Goal: Navigation & Orientation: Find specific page/section

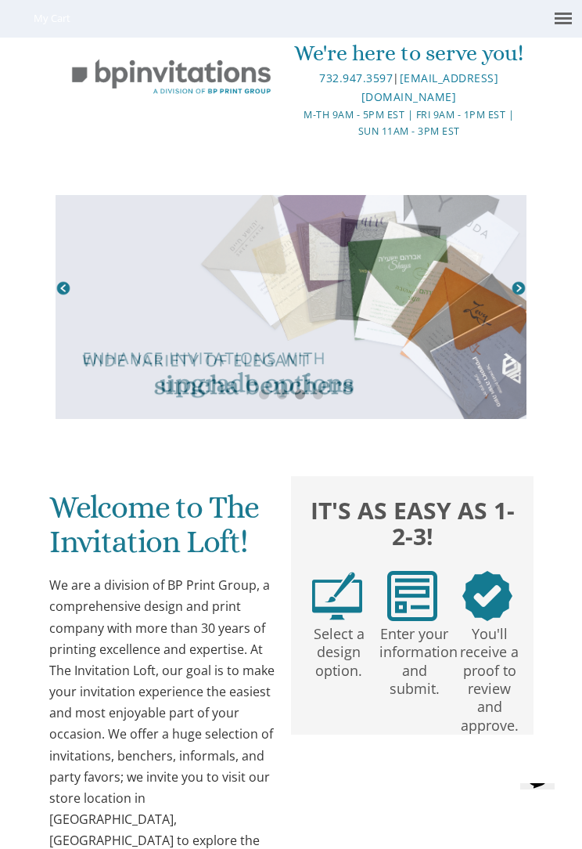
click at [510, 282] on link at bounding box center [291, 307] width 471 height 224
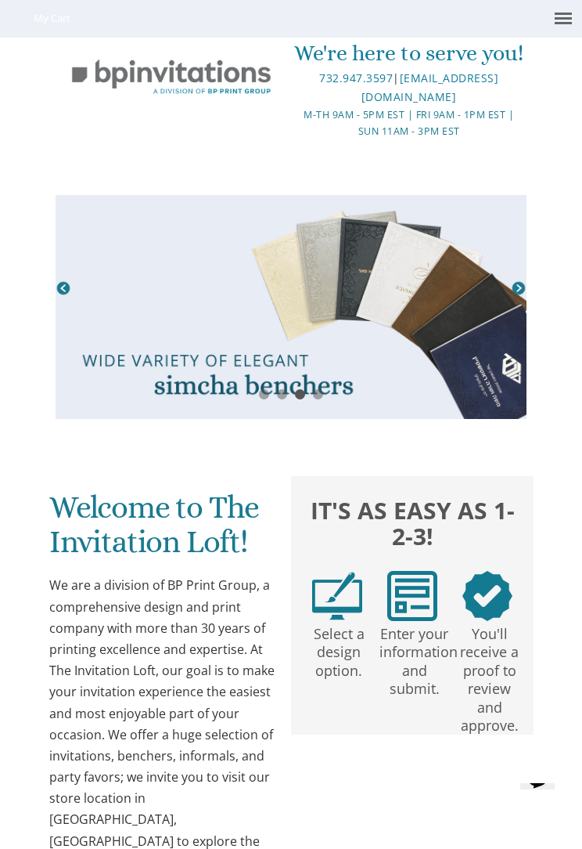
click at [74, 283] on link at bounding box center [291, 307] width 471 height 224
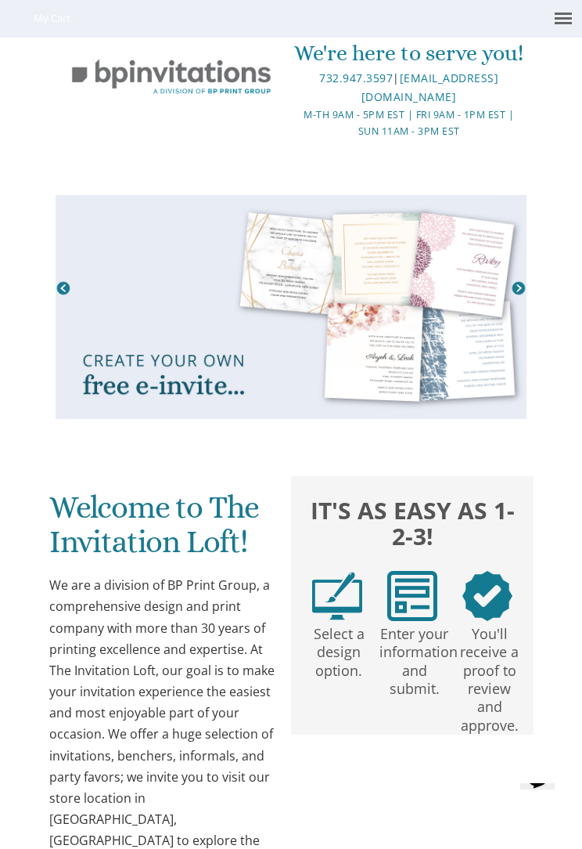
click at [152, 382] on link at bounding box center [291, 307] width 471 height 224
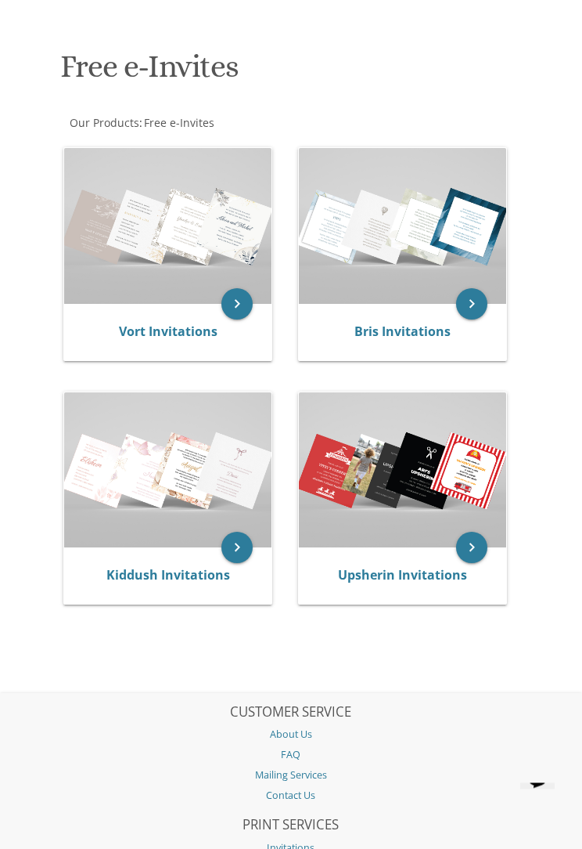
scroll to position [157, 0]
click at [240, 542] on icon "keyboard_arrow_right" at bounding box center [237, 547] width 31 height 31
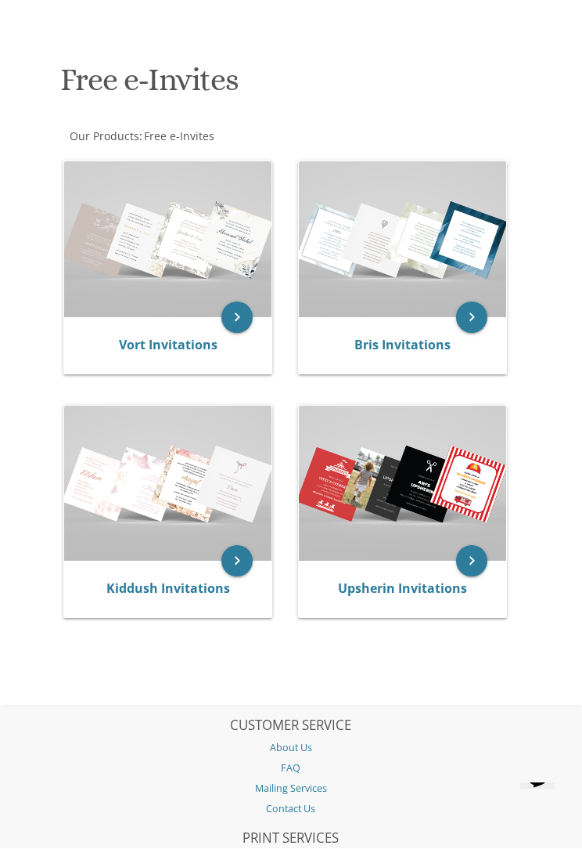
scroll to position [0, 0]
